Goal: Transaction & Acquisition: Purchase product/service

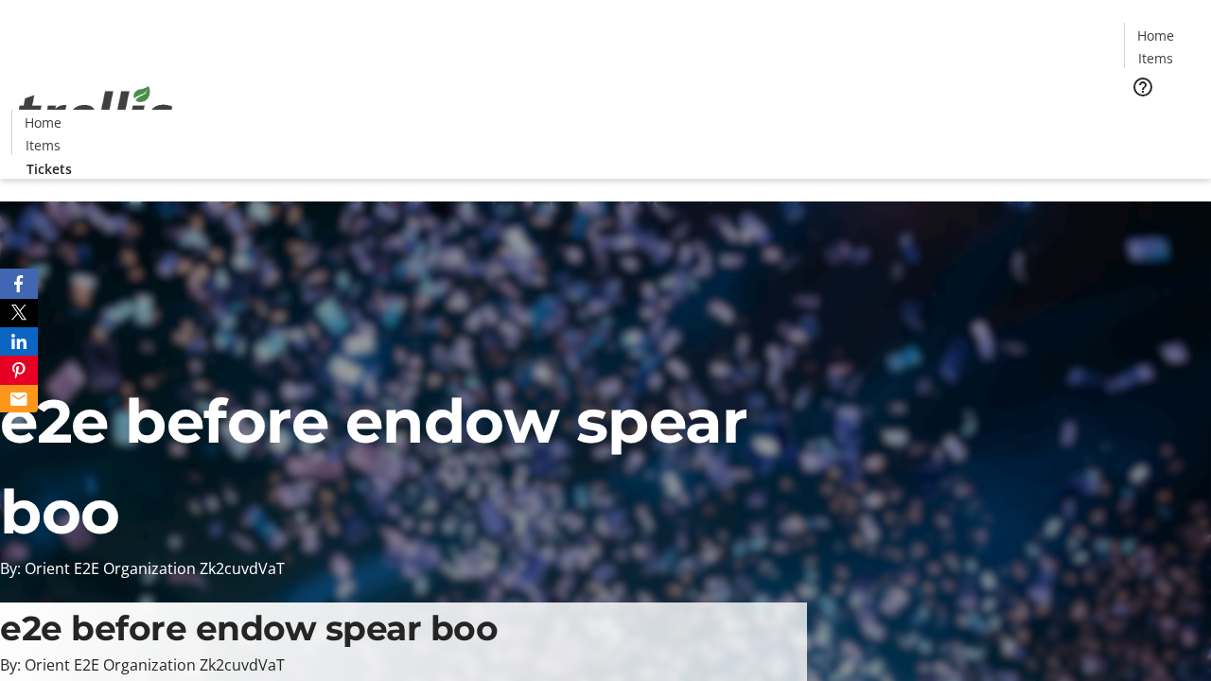
click at [1139, 110] on span "Tickets" at bounding box center [1161, 120] width 45 height 20
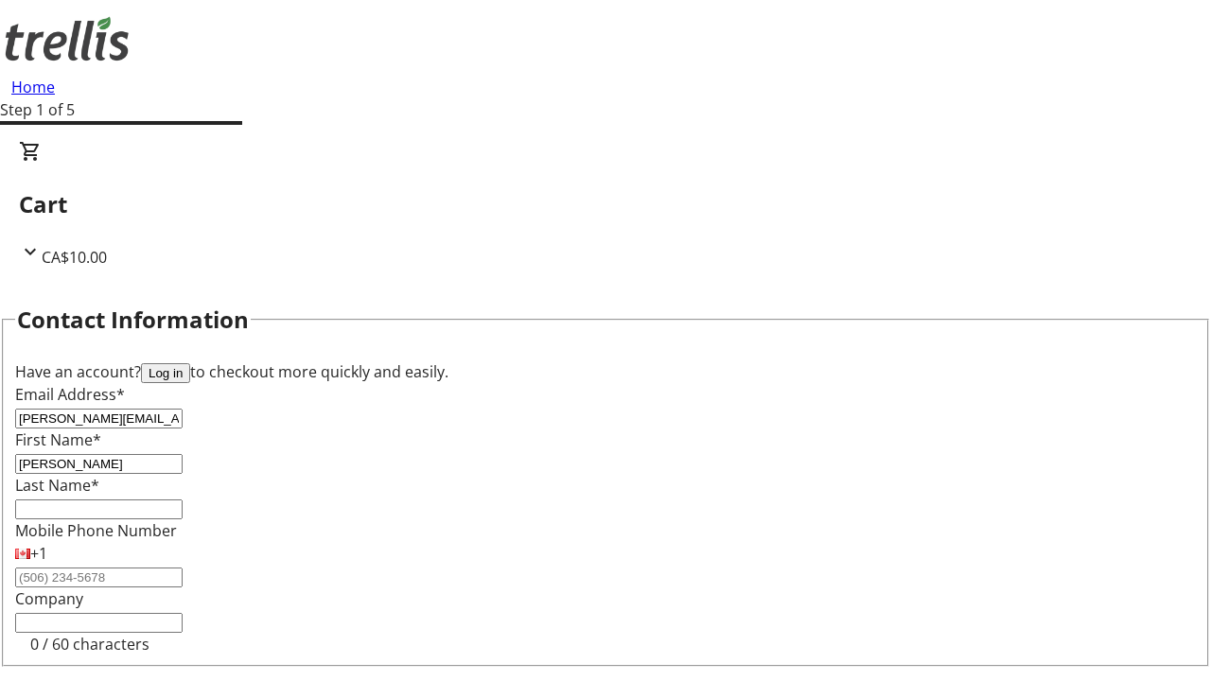
type input "[PERSON_NAME]"
type input "Fadel"
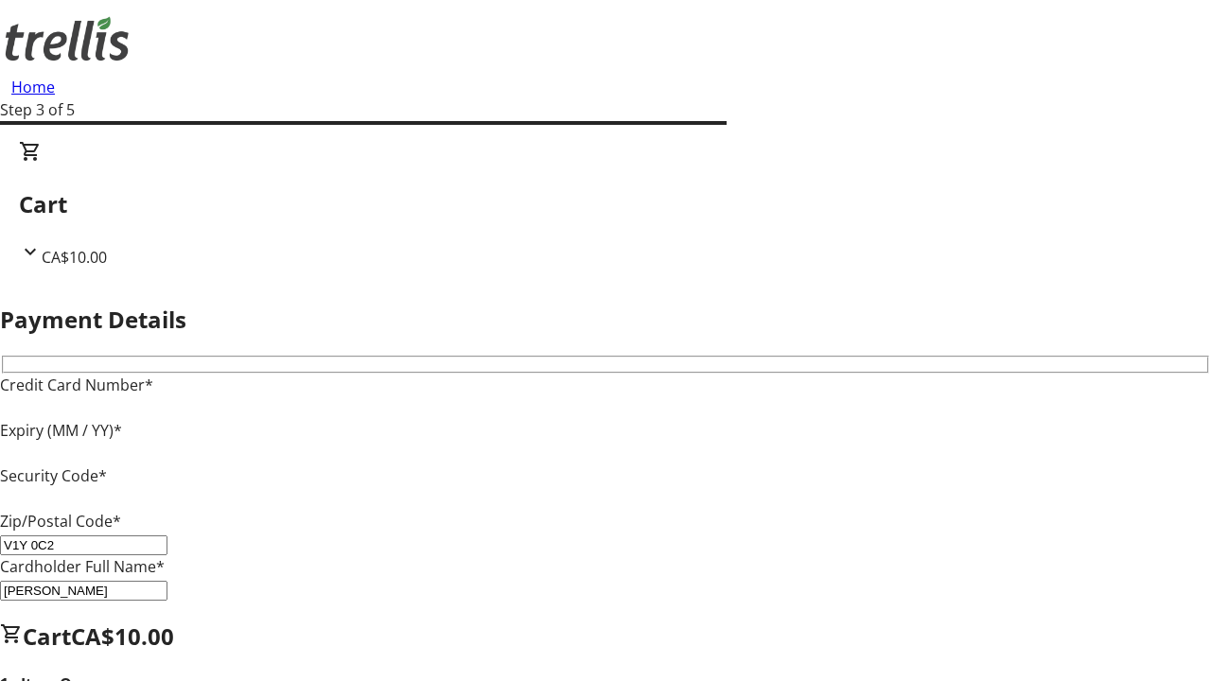
type input "V1Y 0C2"
